Goal: Information Seeking & Learning: Learn about a topic

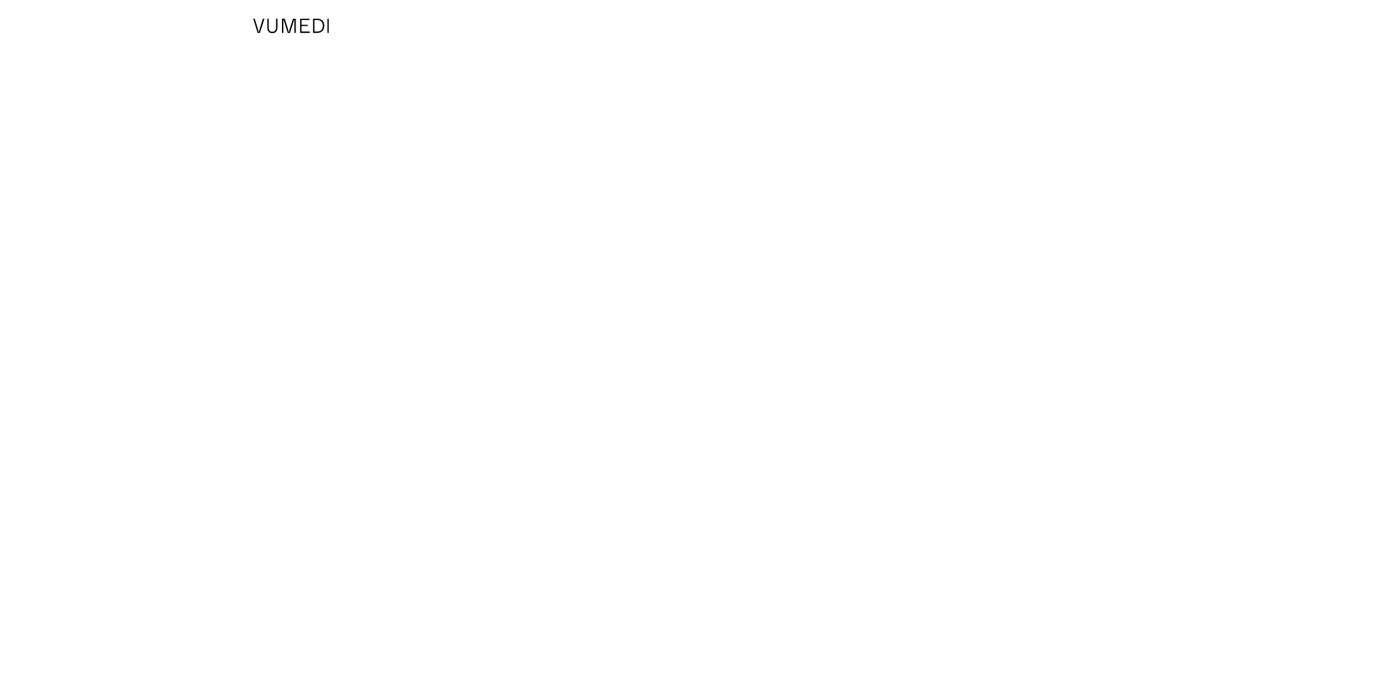
click at [301, 27] on img at bounding box center [291, 26] width 76 height 14
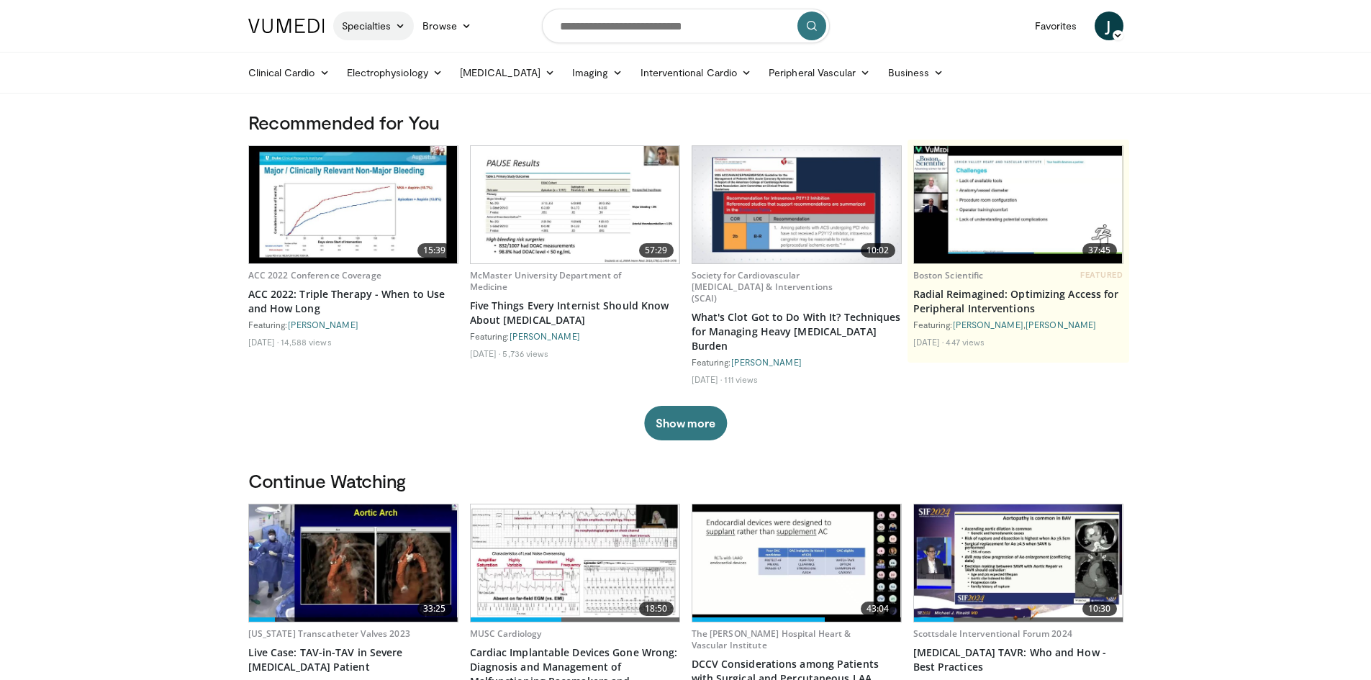
click at [394, 29] on link "Specialties" at bounding box center [373, 26] width 81 height 29
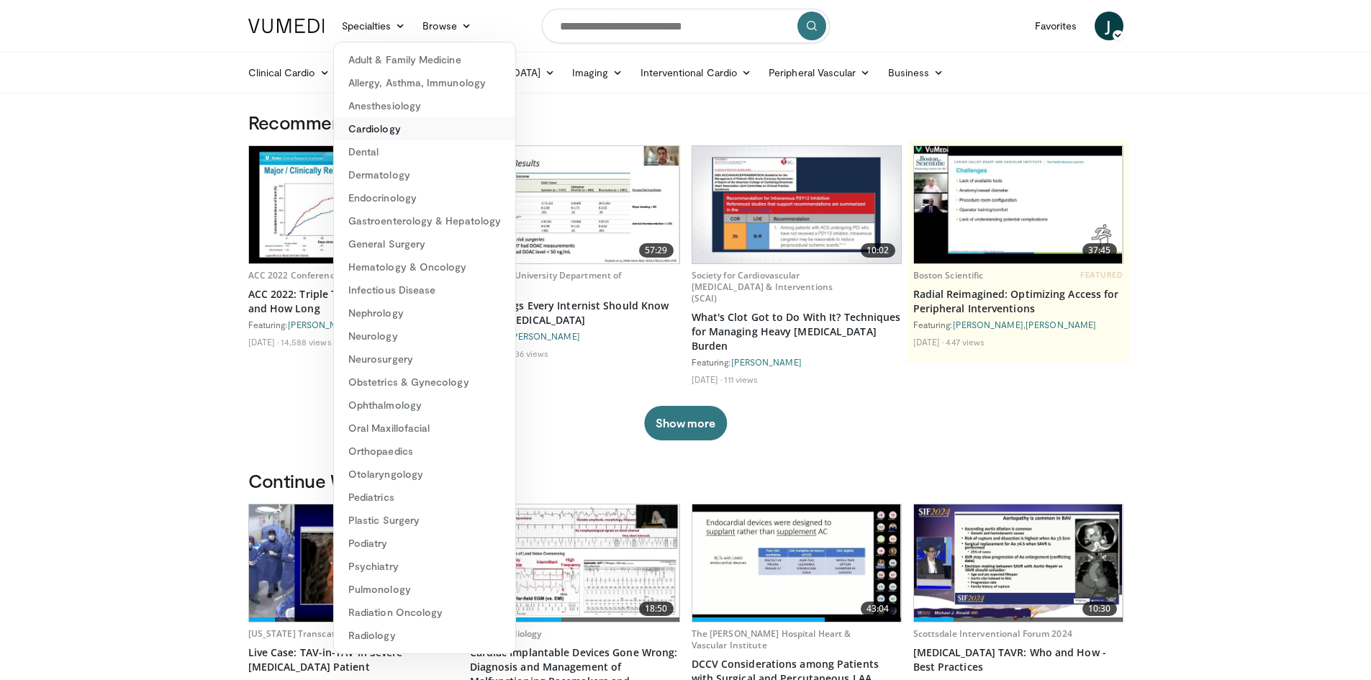
click at [381, 135] on link "Cardiology" at bounding box center [424, 128] width 181 height 23
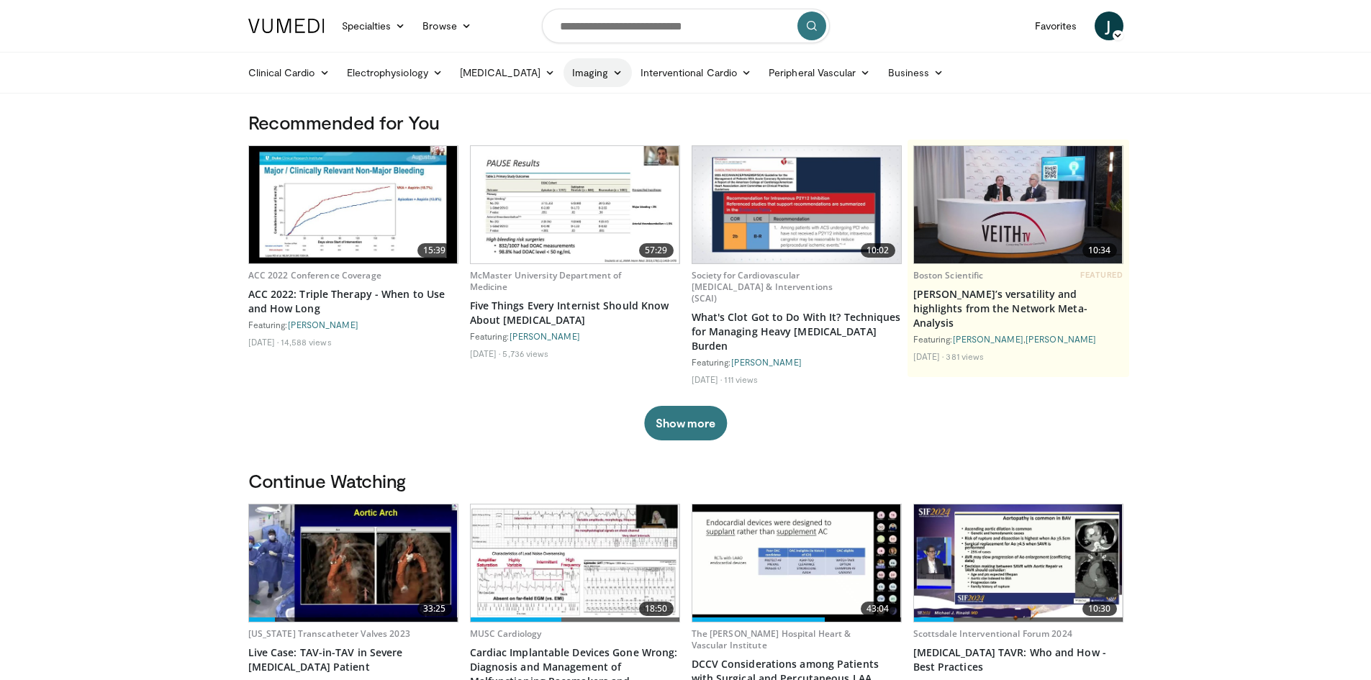
click at [612, 72] on icon at bounding box center [617, 73] width 10 height 10
click at [580, 126] on link "CT" at bounding box center [649, 129] width 171 height 23
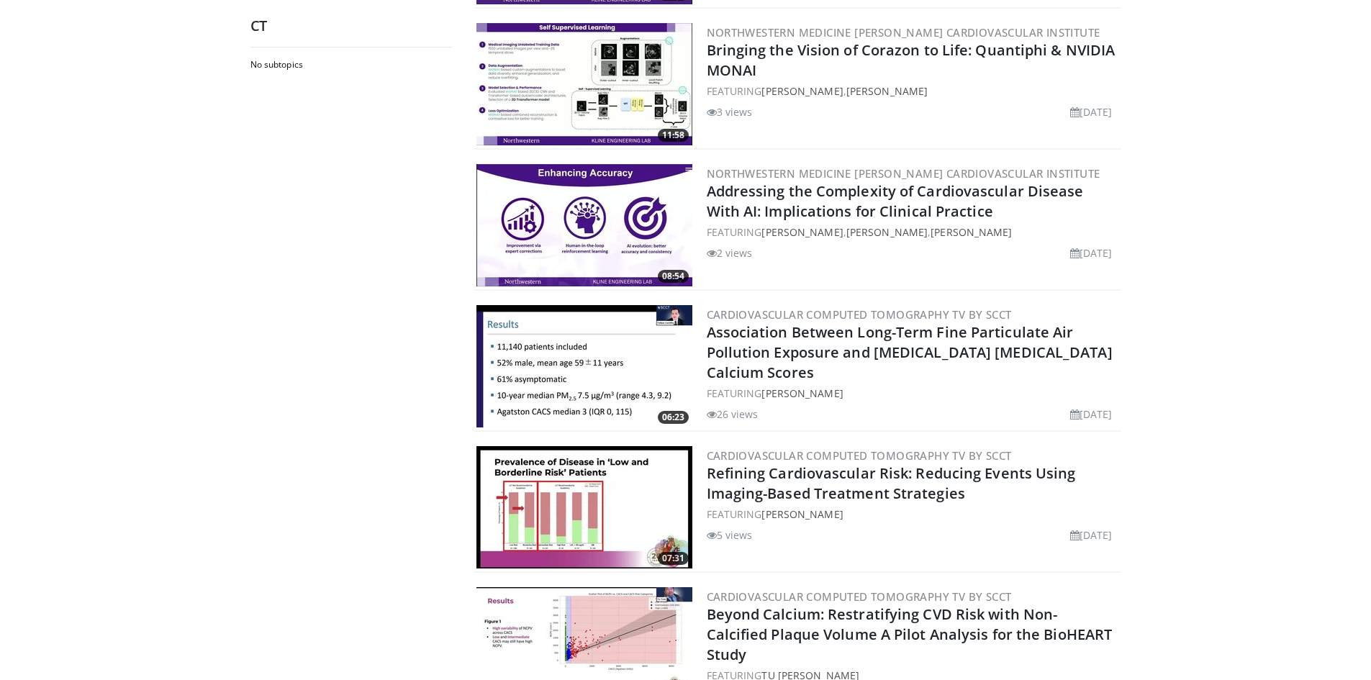
scroll to position [2014, 0]
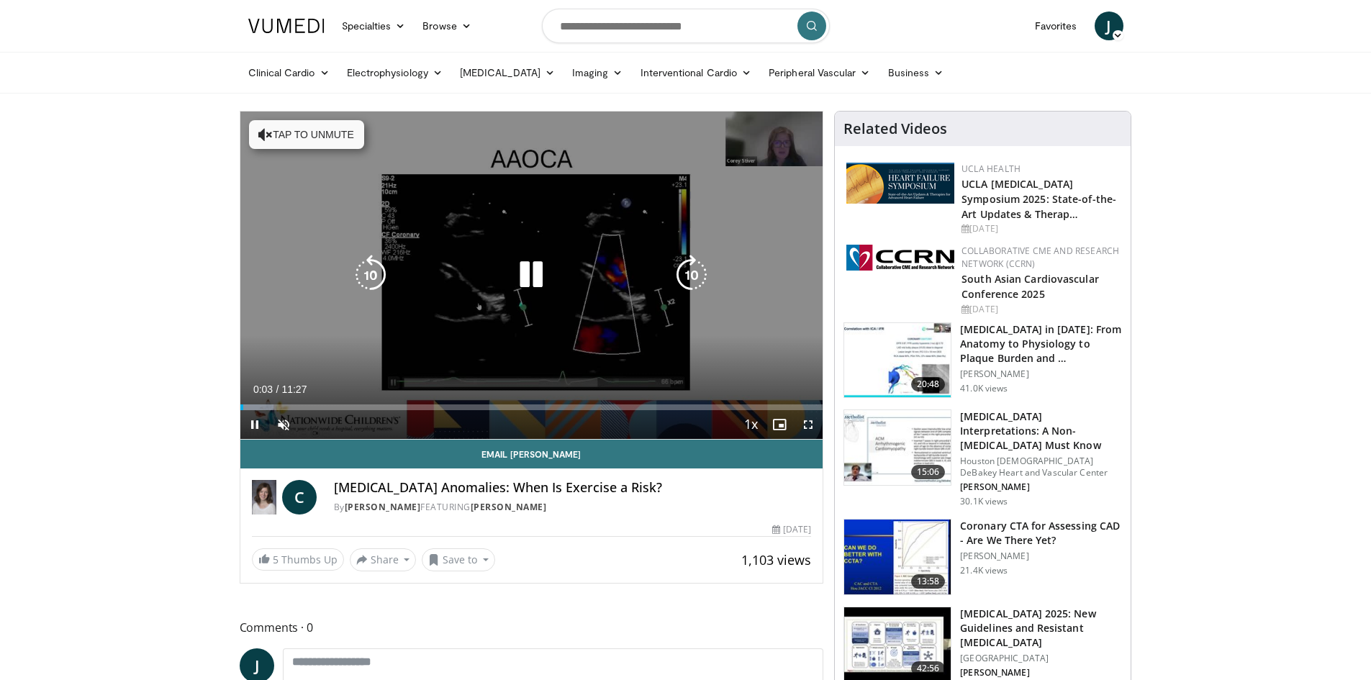
click at [536, 273] on icon "Video Player" at bounding box center [531, 275] width 40 height 40
